Goal: Find specific page/section: Find specific page/section

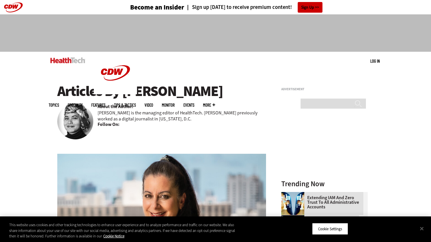
click at [113, 117] on p "[PERSON_NAME] is the managing editor of HealthTech. [PERSON_NAME] previously wo…" at bounding box center [182, 116] width 169 height 12
click at [133, 112] on p "[PERSON_NAME] is the managing editor of HealthTech. [PERSON_NAME] previously wo…" at bounding box center [182, 116] width 169 height 12
drag, startPoint x: 186, startPoint y: 113, endPoint x: 165, endPoint y: 114, distance: 20.7
click at [165, 114] on p "[PERSON_NAME] is the managing editor of HealthTech. [PERSON_NAME] previously wo…" at bounding box center [182, 116] width 169 height 12
copy p "HealthTech"
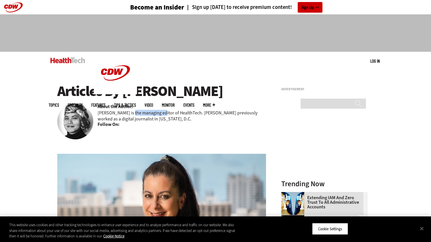
drag, startPoint x: 127, startPoint y: 114, endPoint x: 158, endPoint y: 113, distance: 30.8
click at [158, 113] on p "[PERSON_NAME] is the managing editor of HealthTech. [PERSON_NAME] previously wo…" at bounding box center [182, 116] width 169 height 12
copy p "managing editor"
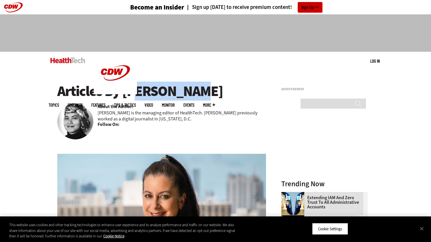
drag, startPoint x: 121, startPoint y: 89, endPoint x: 178, endPoint y: 96, distance: 57.5
click at [178, 96] on h1 "Articles By [PERSON_NAME]" at bounding box center [161, 91] width 209 height 16
copy h1 "[PERSON_NAME]"
